Goal: Task Accomplishment & Management: Use online tool/utility

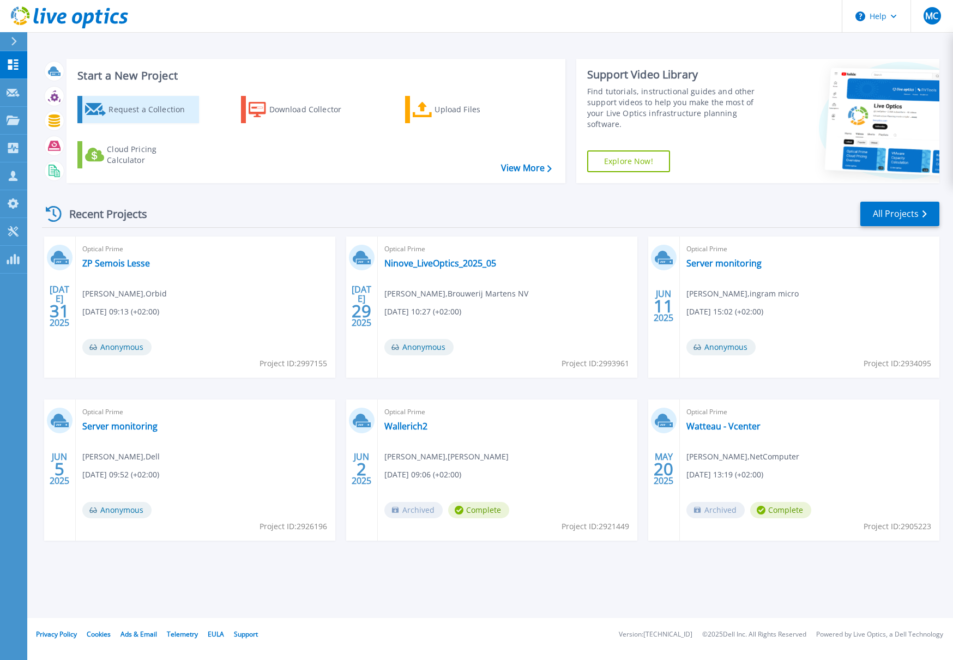
click at [152, 105] on div "Request a Collection" at bounding box center [151, 110] width 87 height 22
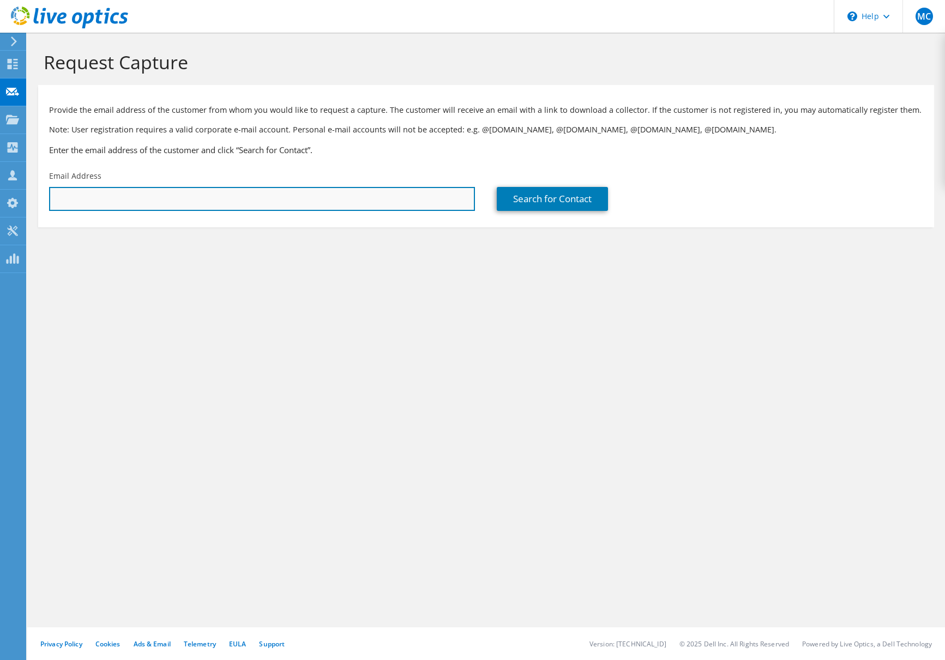
click at [136, 195] on input "text" at bounding box center [262, 199] width 426 height 24
click at [159, 206] on input "text" at bounding box center [262, 199] width 426 height 24
paste input "Ortiz John.Ortiz@BE.Zetes.com"
drag, startPoint x: 74, startPoint y: 199, endPoint x: 41, endPoint y: 202, distance: 32.8
click at [41, 202] on div "Email Address Ortiz John.Ortiz@BE.Zetes.com" at bounding box center [261, 190] width 447 height 51
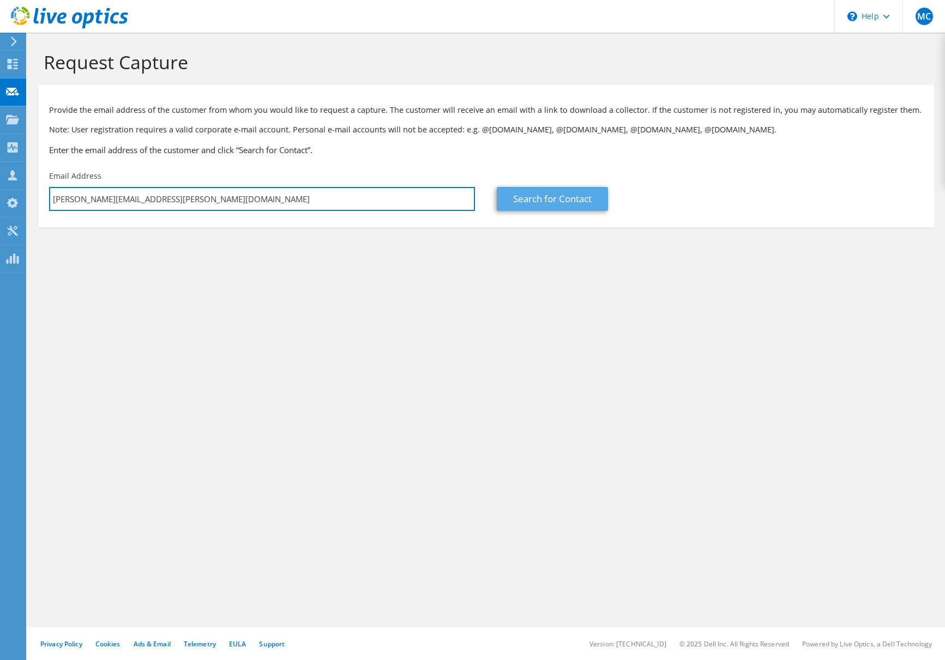
type input "[PERSON_NAME][EMAIL_ADDRESS][PERSON_NAME][DOMAIN_NAME]"
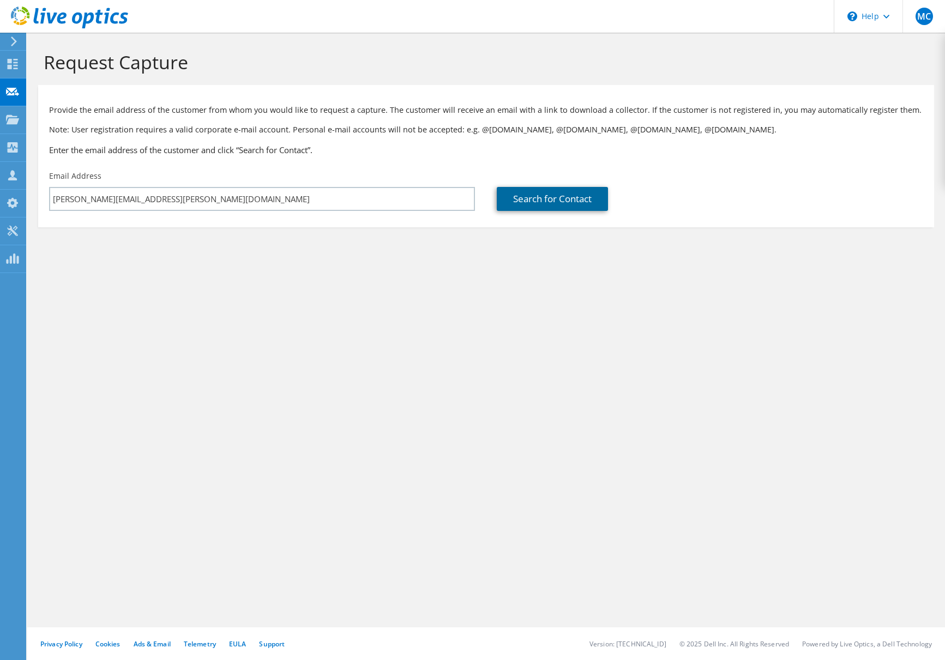
click at [549, 202] on link "Search for Contact" at bounding box center [552, 199] width 111 height 24
type input "Zetes"
type input "[PERSON_NAME]"
type input "[GEOGRAPHIC_DATA]"
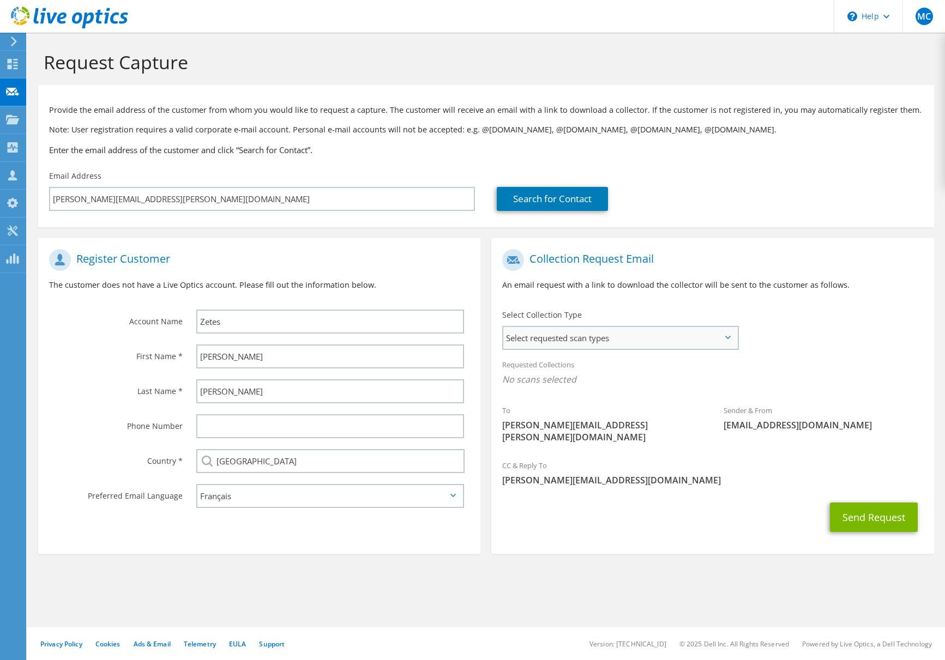
click at [589, 339] on span "Select requested scan types" at bounding box center [620, 338] width 234 height 22
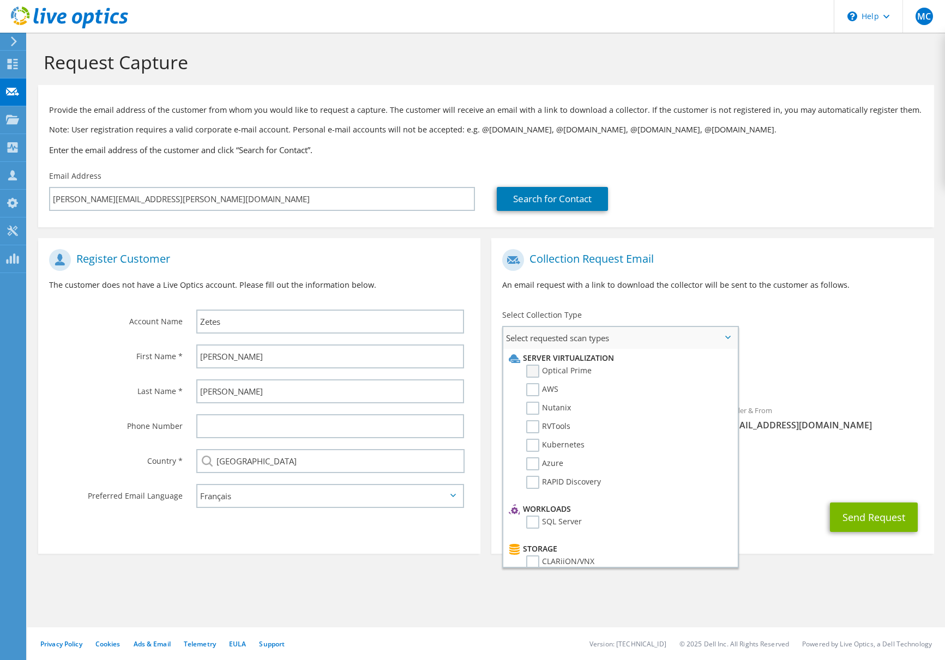
click at [536, 372] on label "Optical Prime" at bounding box center [558, 371] width 65 height 13
click at [0, 0] on input "Optical Prime" at bounding box center [0, 0] width 0 height 0
click at [875, 513] on button "Send Request" at bounding box center [874, 520] width 88 height 29
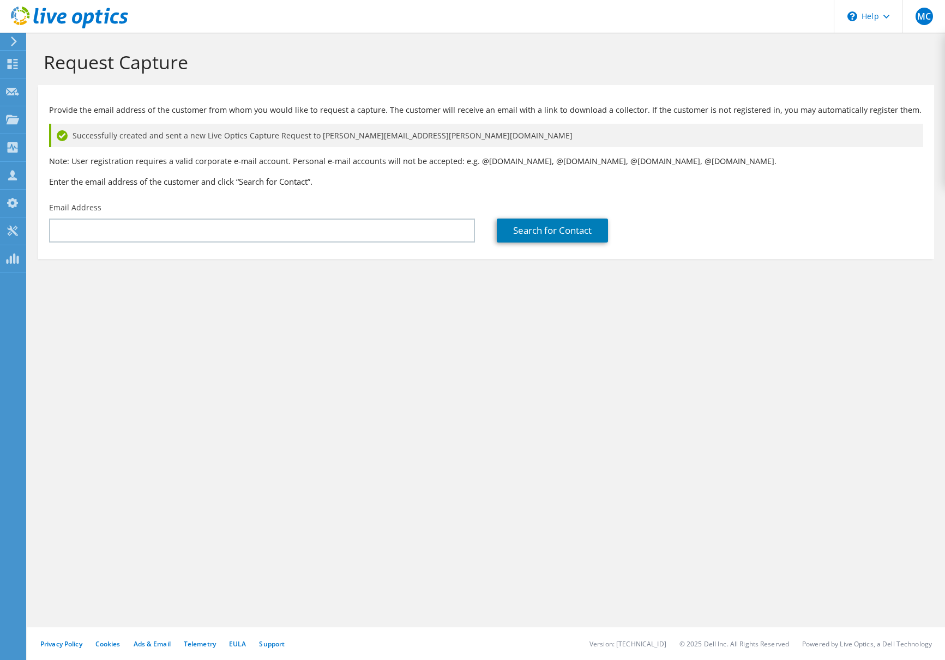
click at [257, 354] on div "Request Capture Provide the email address of the customer from whom you would l…" at bounding box center [485, 346] width 917 height 627
click at [15, 43] on use at bounding box center [14, 42] width 6 height 10
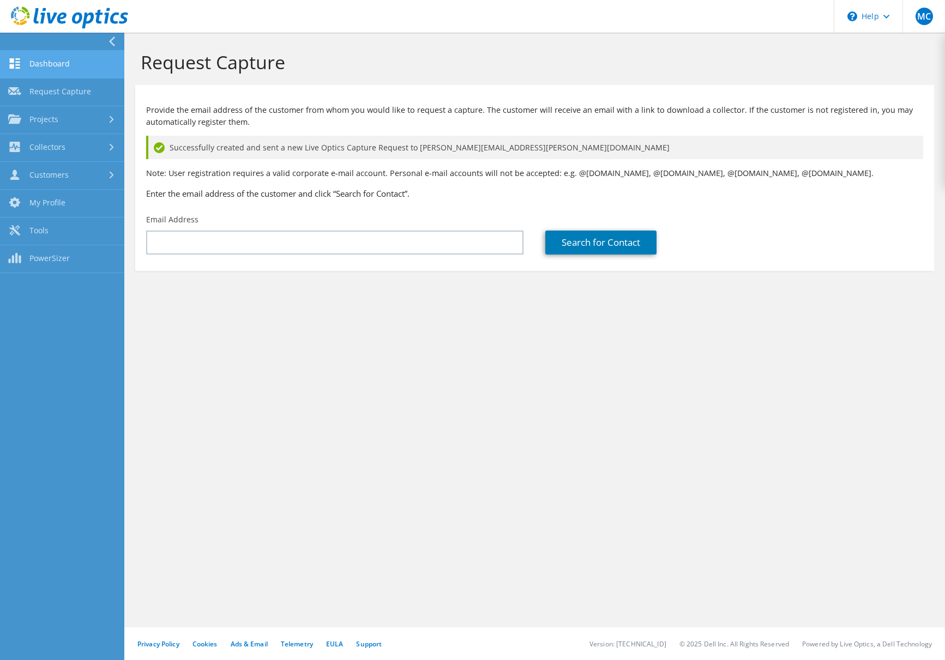
click at [50, 66] on link "Dashboard" at bounding box center [62, 65] width 124 height 28
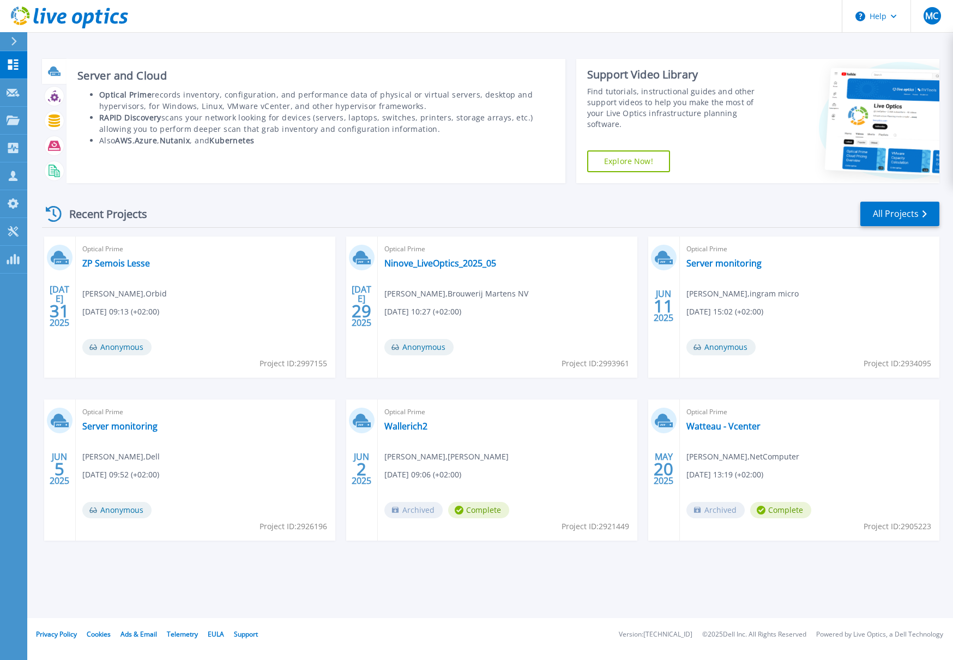
click at [57, 70] on icon at bounding box center [53, 70] width 11 height 8
click at [53, 75] on icon at bounding box center [56, 73] width 10 height 3
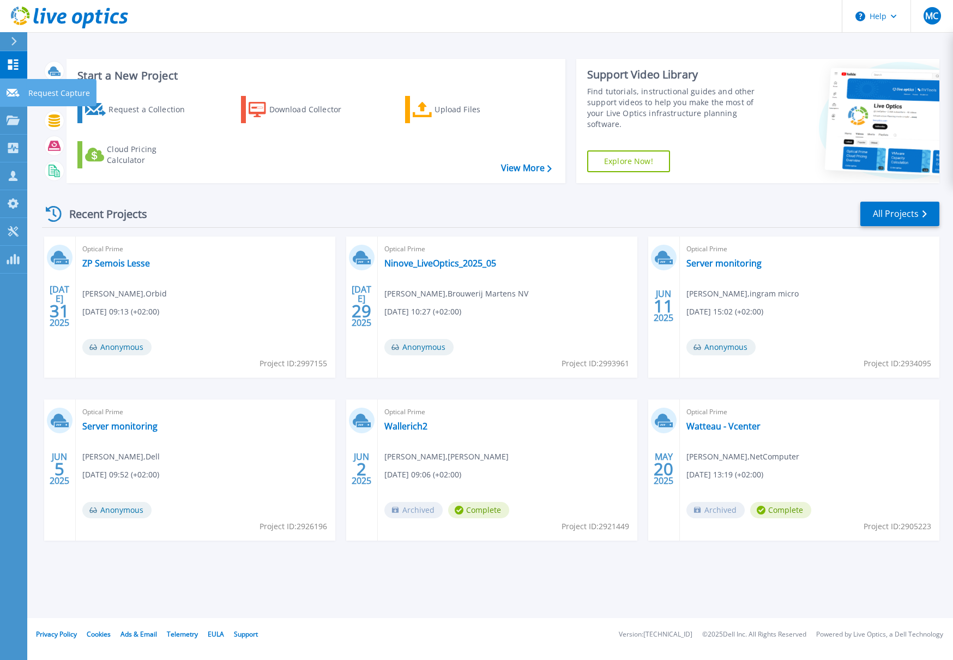
click at [11, 90] on icon at bounding box center [13, 93] width 13 height 8
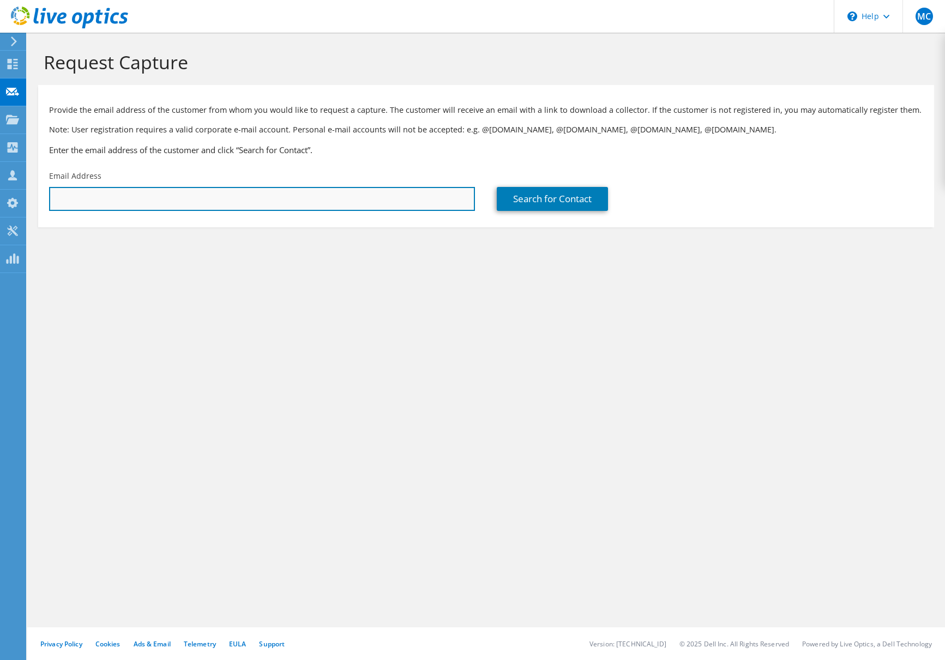
click at [113, 195] on input "text" at bounding box center [262, 199] width 426 height 24
click at [118, 204] on input "text" at bounding box center [262, 199] width 426 height 24
click at [100, 204] on input "text" at bounding box center [262, 199] width 426 height 24
click at [92, 204] on input "text" at bounding box center [262, 199] width 426 height 24
paste input "[PERSON_NAME][EMAIL_ADDRESS][PERSON_NAME][DOMAIN_NAME]"
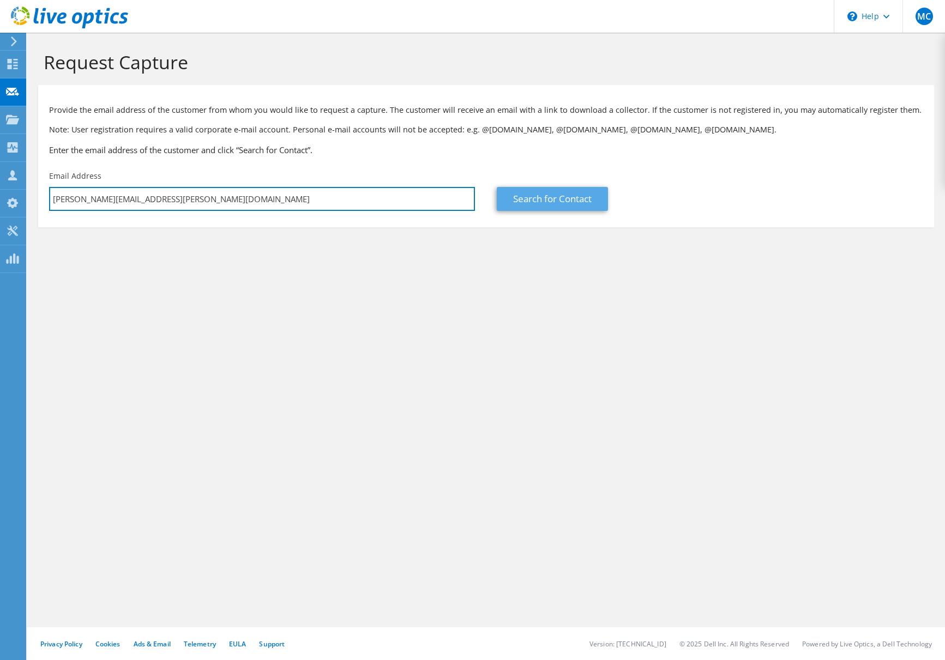
type input "[PERSON_NAME][EMAIL_ADDRESS][PERSON_NAME][DOMAIN_NAME]"
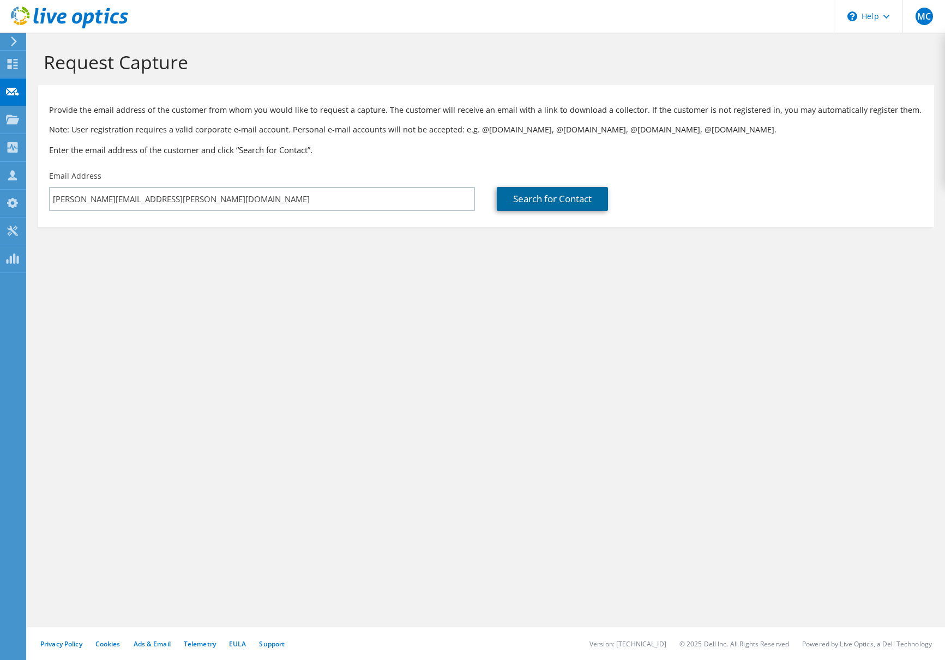
click at [527, 197] on link "Search for Contact" at bounding box center [552, 199] width 111 height 24
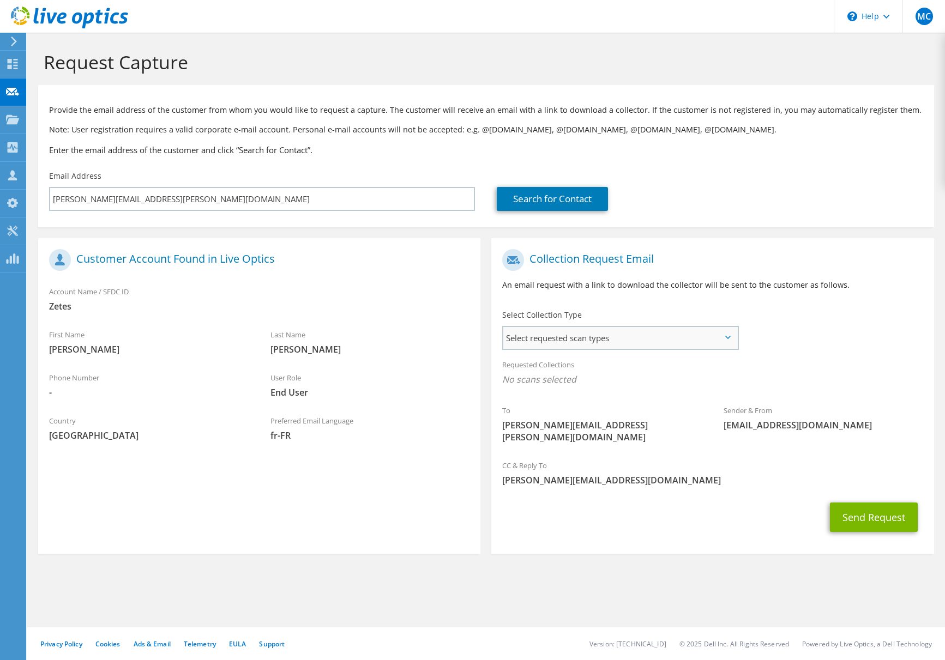
click at [592, 342] on span "Select requested scan types" at bounding box center [620, 338] width 234 height 22
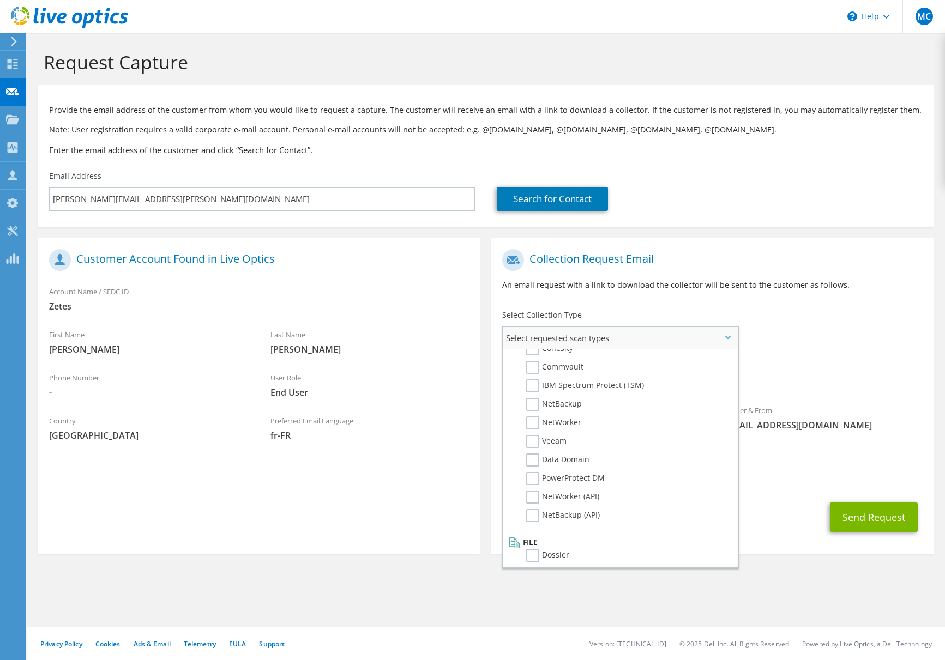
scroll to position [518, 0]
click at [838, 342] on div "To John.Ortiz@BE.Zetes.com Sender & From liveoptics@liveoptics.com" at bounding box center [712, 349] width 442 height 210
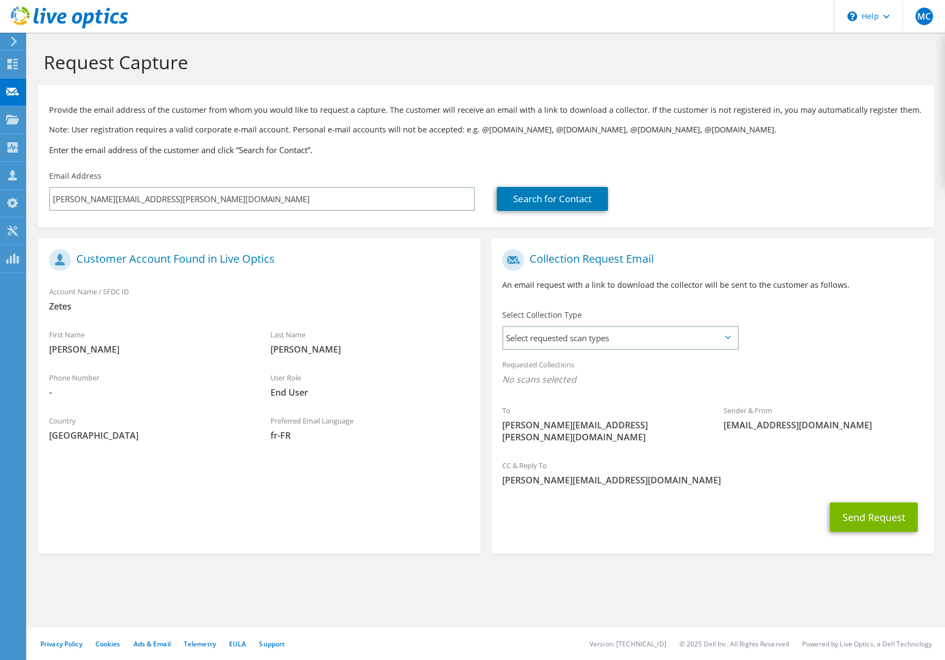
click at [220, 501] on section "Customer Account Found in Live Optics Account Name / SFDC ID Zetes First Name J…" at bounding box center [259, 396] width 442 height 316
click at [15, 147] on icon at bounding box center [12, 147] width 13 height 10
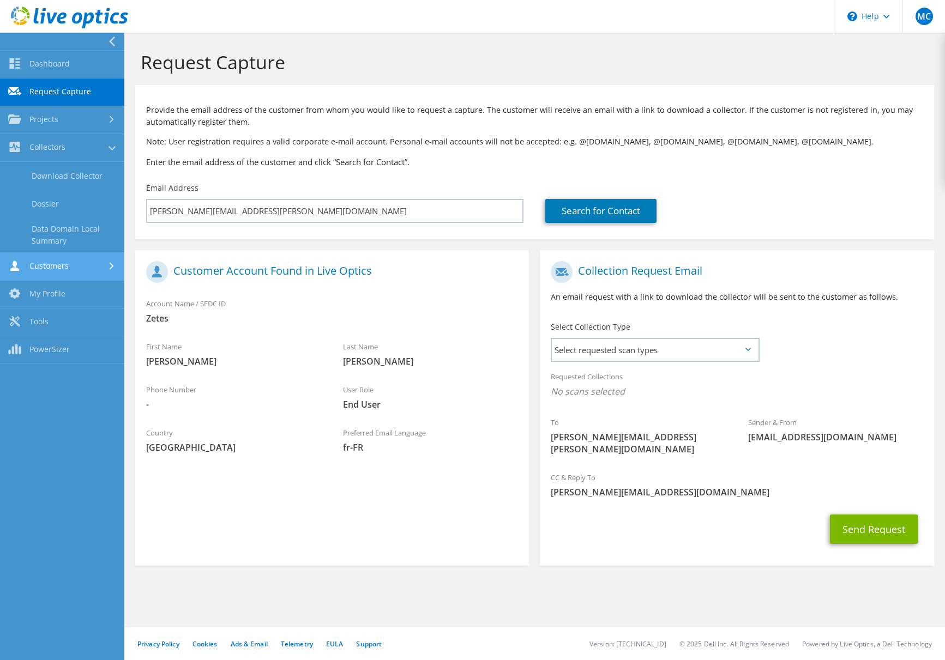
click at [41, 265] on link "Customers" at bounding box center [62, 267] width 124 height 28
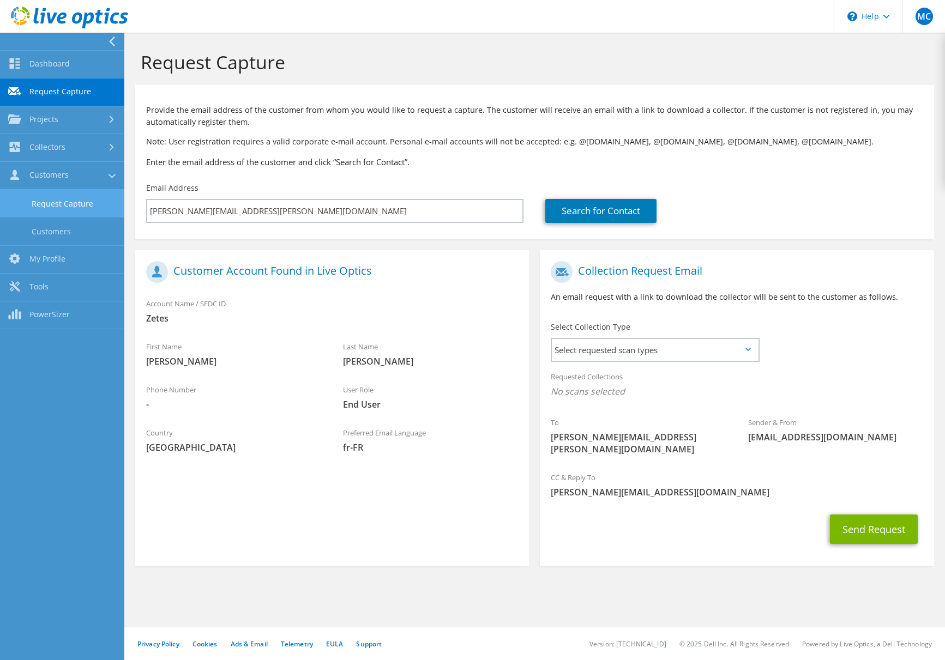
click at [47, 205] on link "Request Capture" at bounding box center [62, 204] width 124 height 28
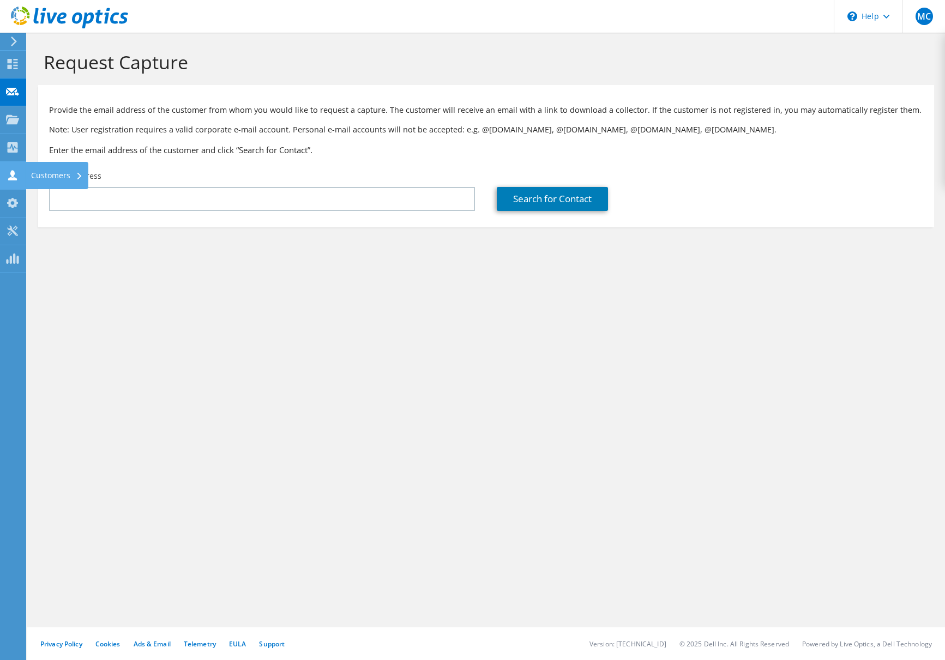
click at [17, 172] on icon at bounding box center [12, 175] width 13 height 10
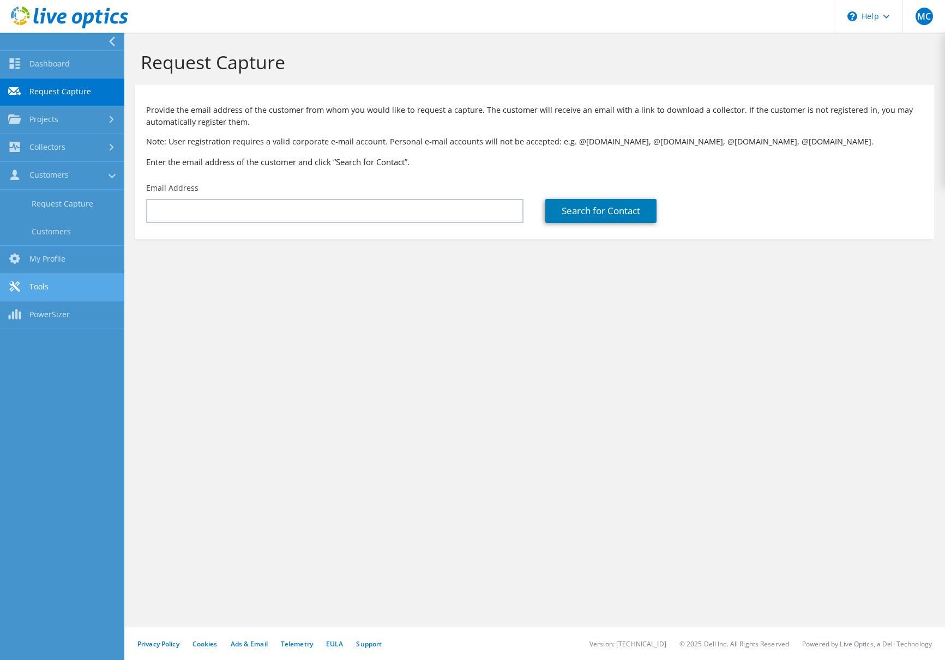
click at [44, 281] on link "Tools" at bounding box center [62, 288] width 124 height 28
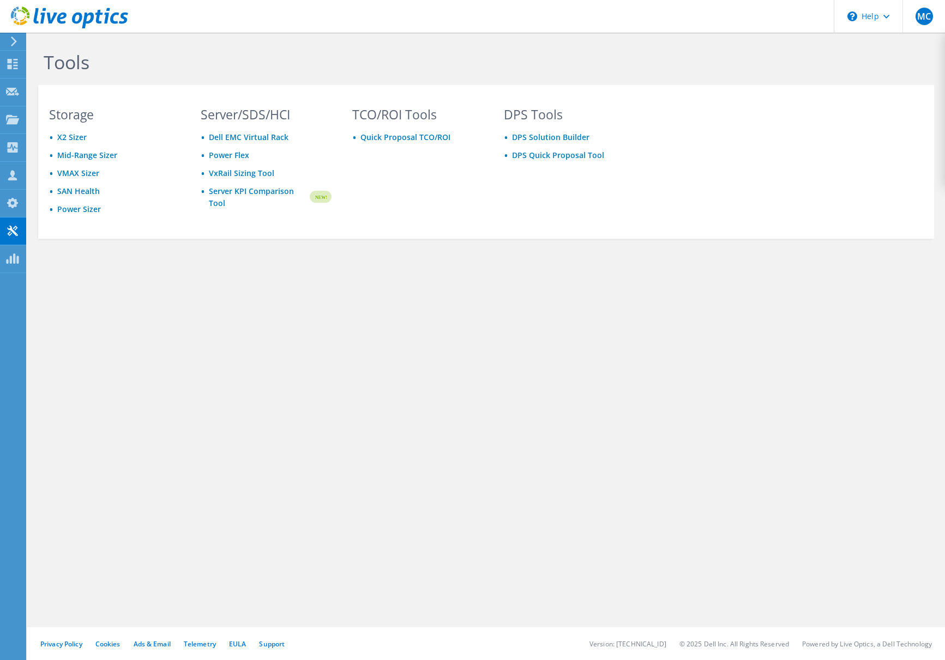
click at [272, 389] on div "Tools Storage X2 Sizer Mid-Range Sizer VMAX Sizer SAN Health Power Sizer Server…" at bounding box center [485, 346] width 917 height 627
